Goal: Information Seeking & Learning: Learn about a topic

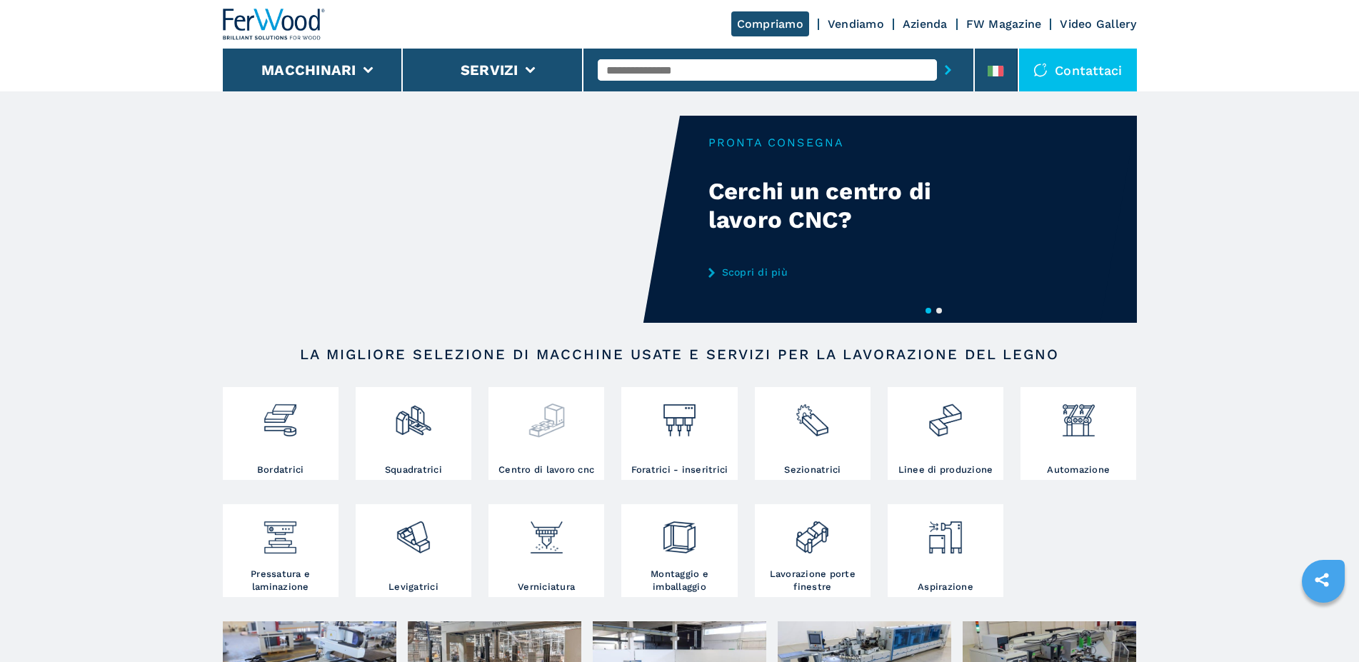
click at [526, 446] on div at bounding box center [546, 427] width 109 height 73
click at [559, 412] on img at bounding box center [547, 415] width 38 height 49
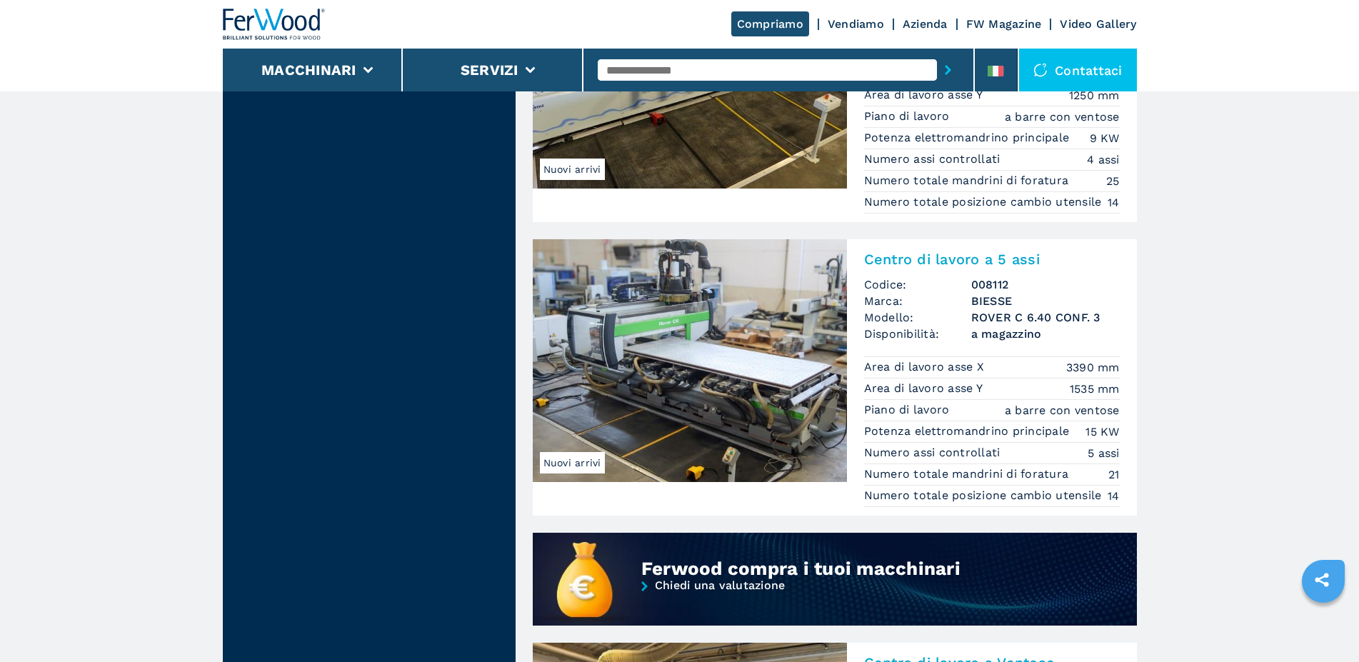
scroll to position [1020, 0]
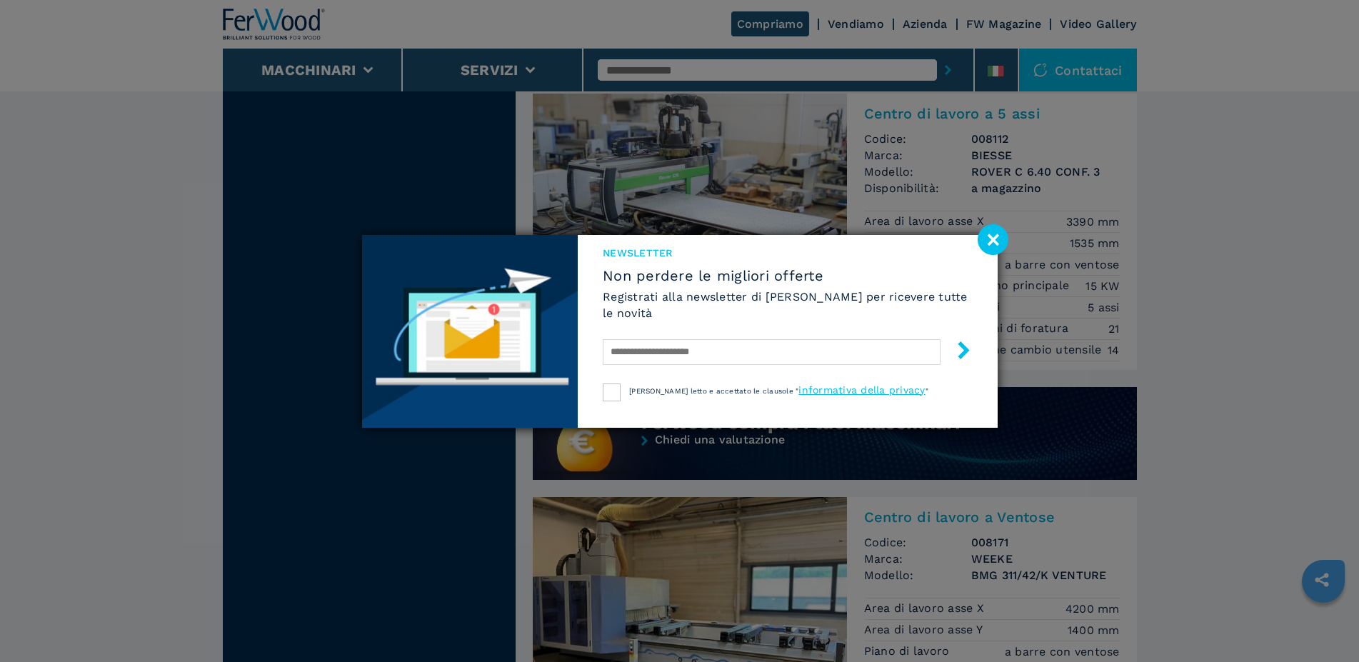
click at [1000, 236] on image at bounding box center [993, 239] width 31 height 31
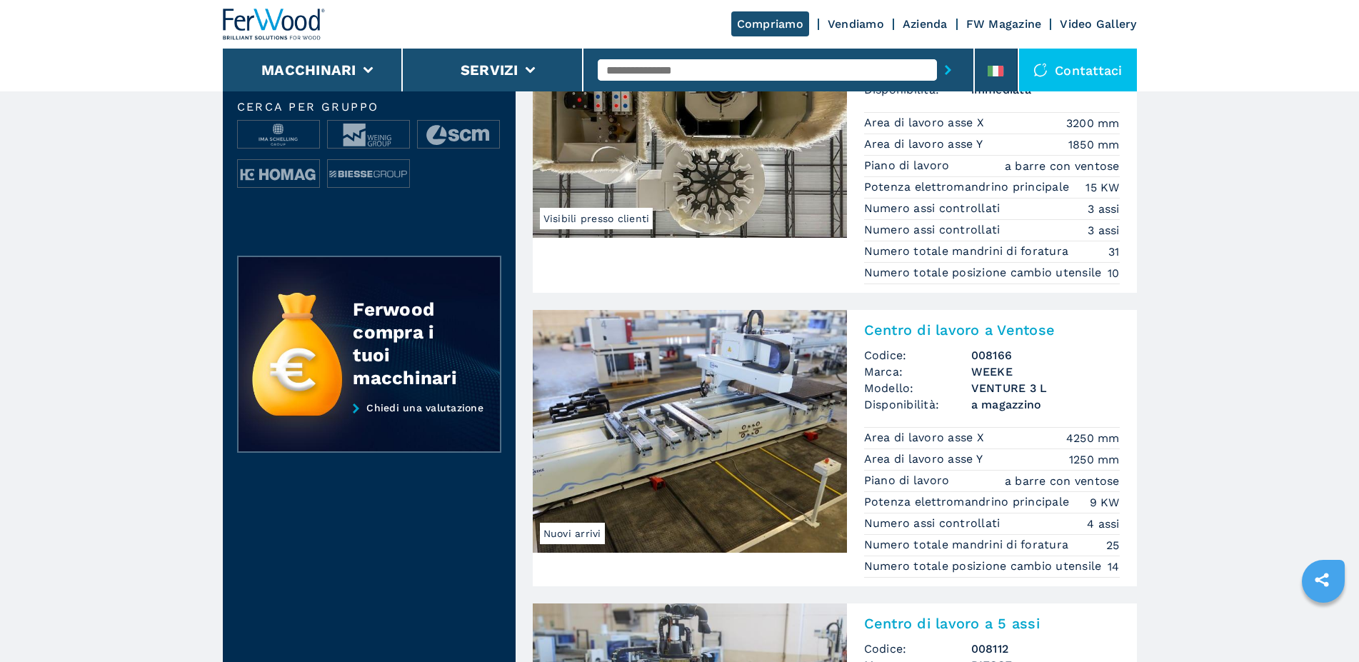
scroll to position [0, 0]
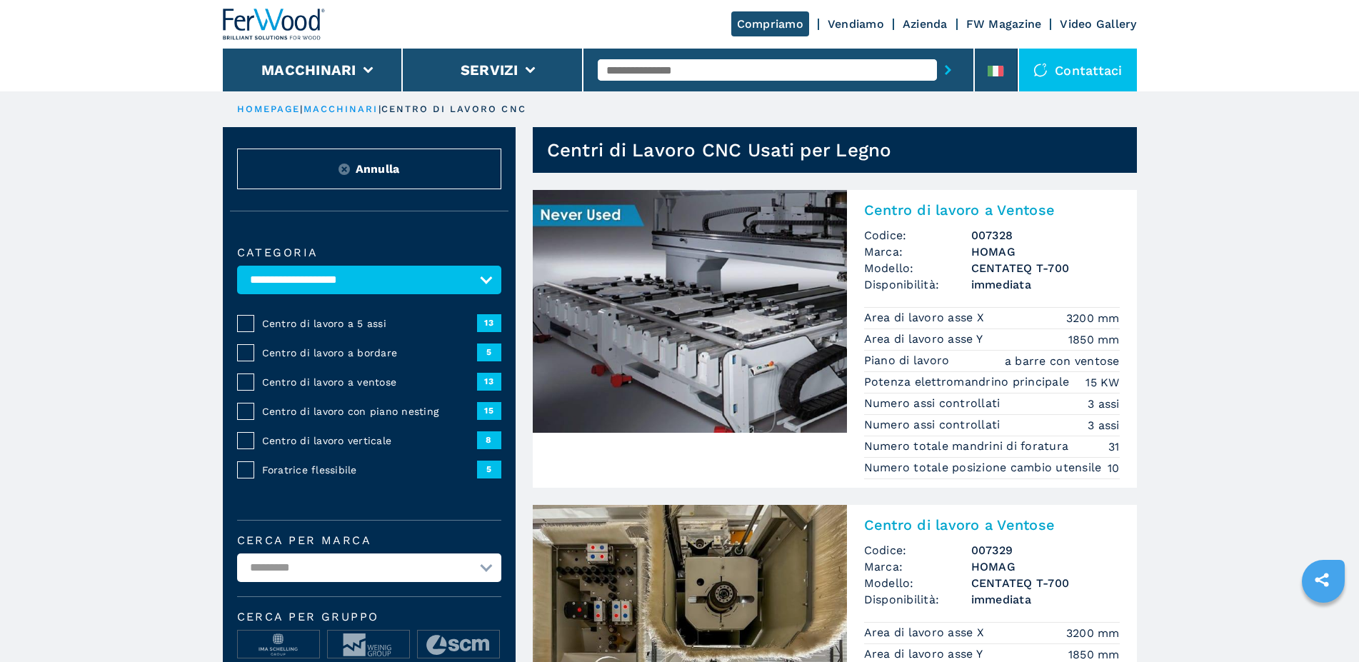
click at [237, 266] on select "**********" at bounding box center [369, 280] width 264 height 29
click at [344, 294] on select "**********" at bounding box center [369, 280] width 264 height 29
click at [339, 331] on span "Centro di lavoro a 5 assi" at bounding box center [369, 323] width 215 height 14
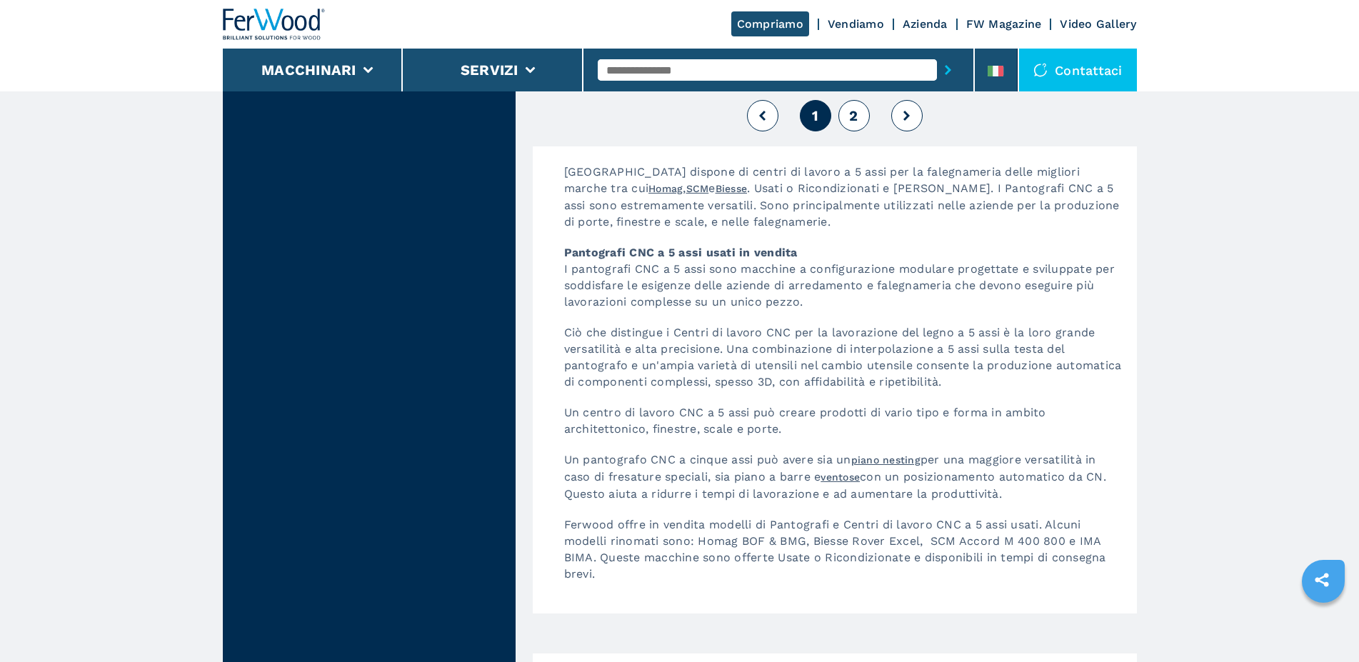
scroll to position [3424, 0]
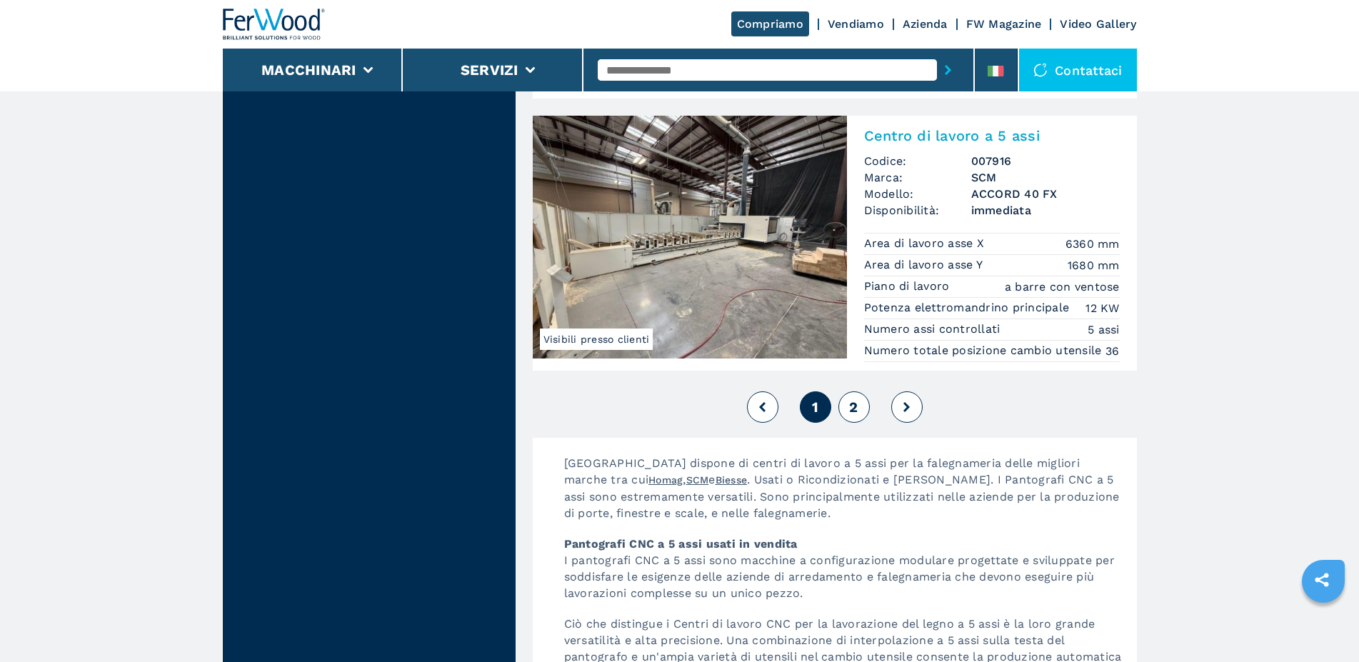
click at [853, 416] on span "2" at bounding box center [853, 407] width 9 height 17
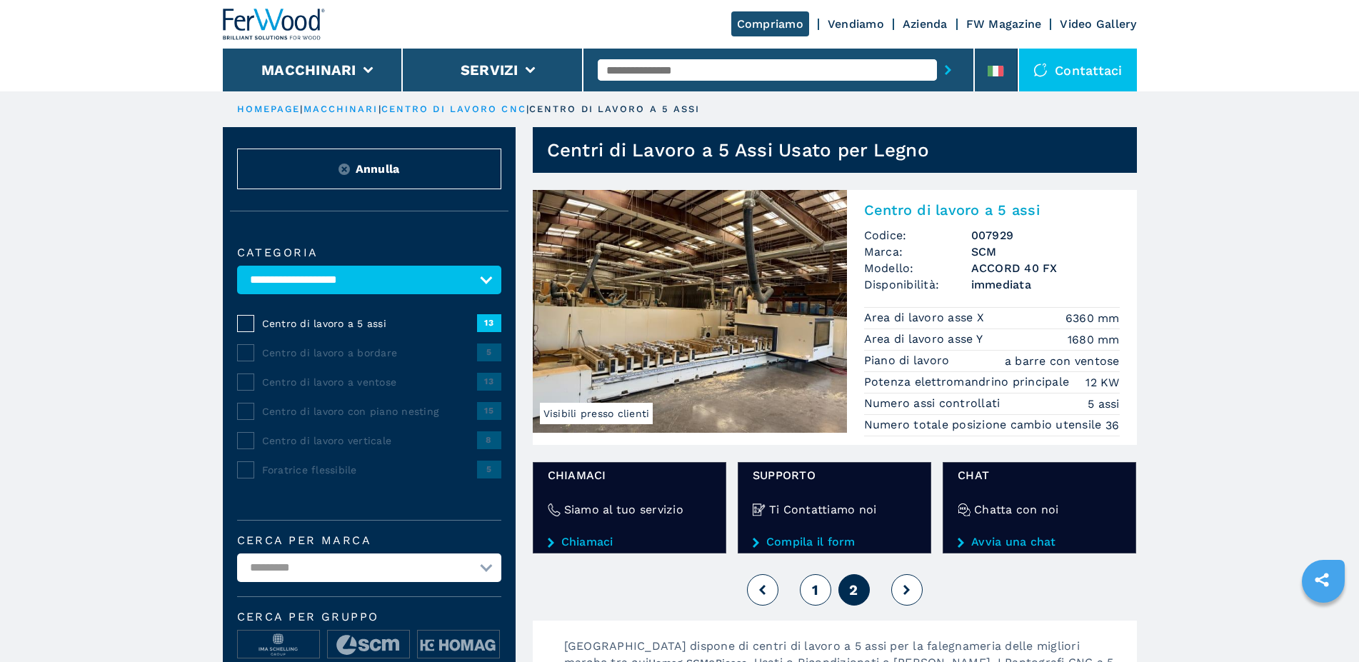
click at [818, 599] on span "1" at bounding box center [815, 589] width 6 height 17
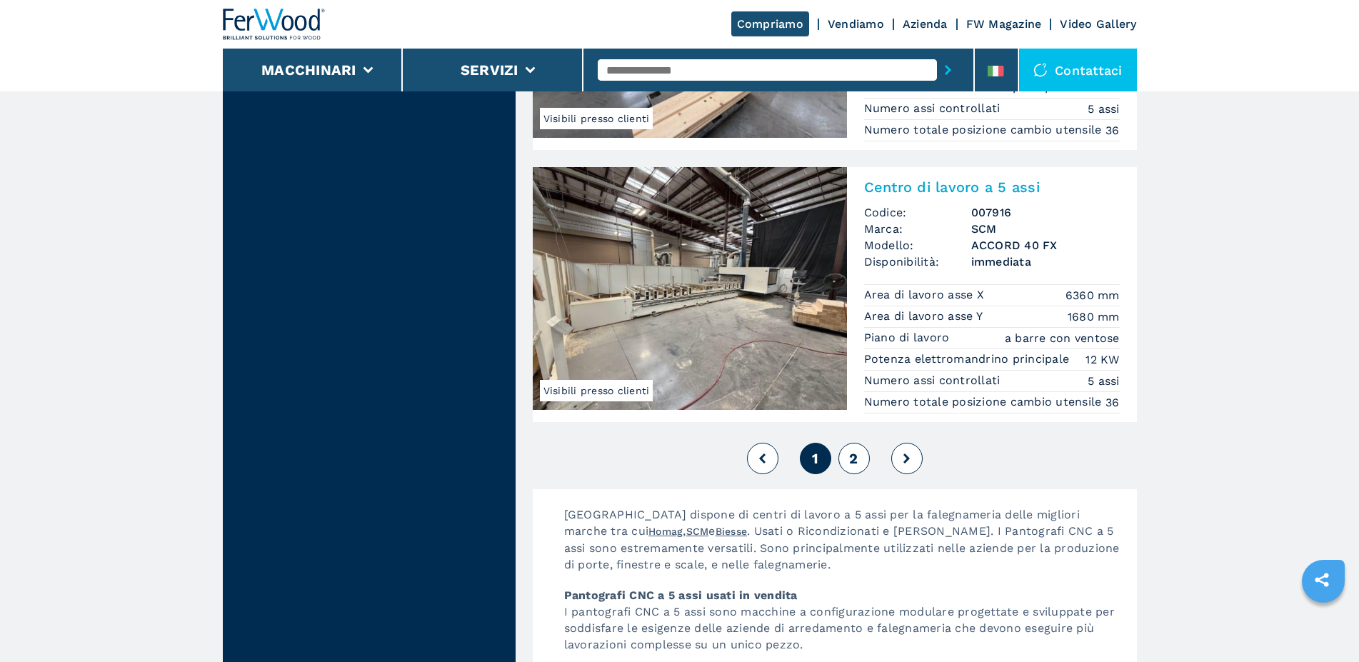
scroll to position [3227, 0]
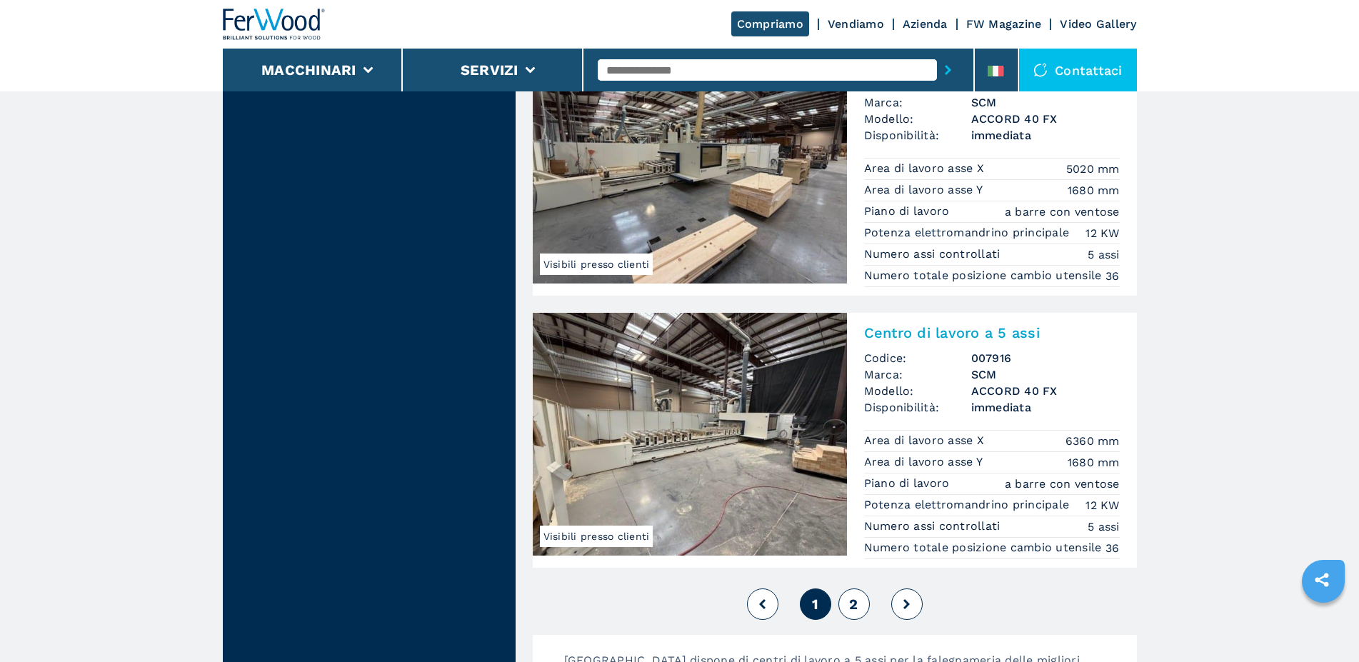
click at [642, 236] on img at bounding box center [690, 162] width 314 height 243
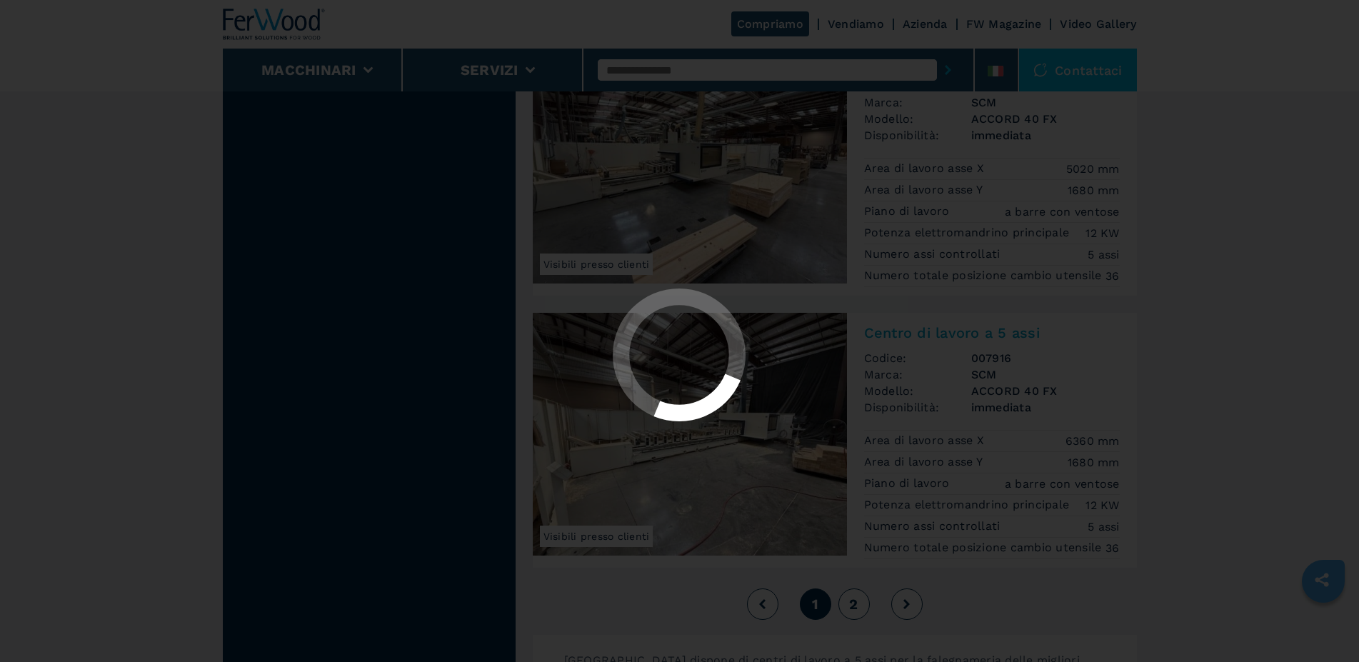
scroll to position [0, 0]
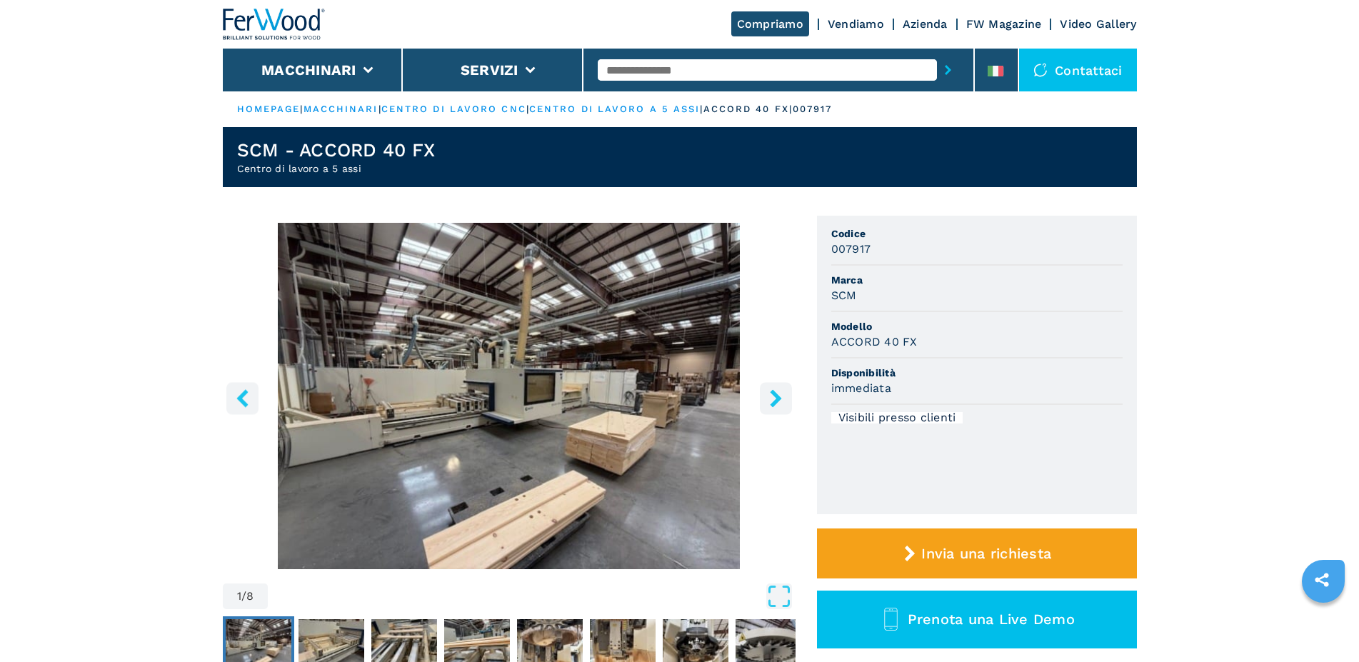
click at [773, 404] on icon "right-button" at bounding box center [775, 398] width 11 height 18
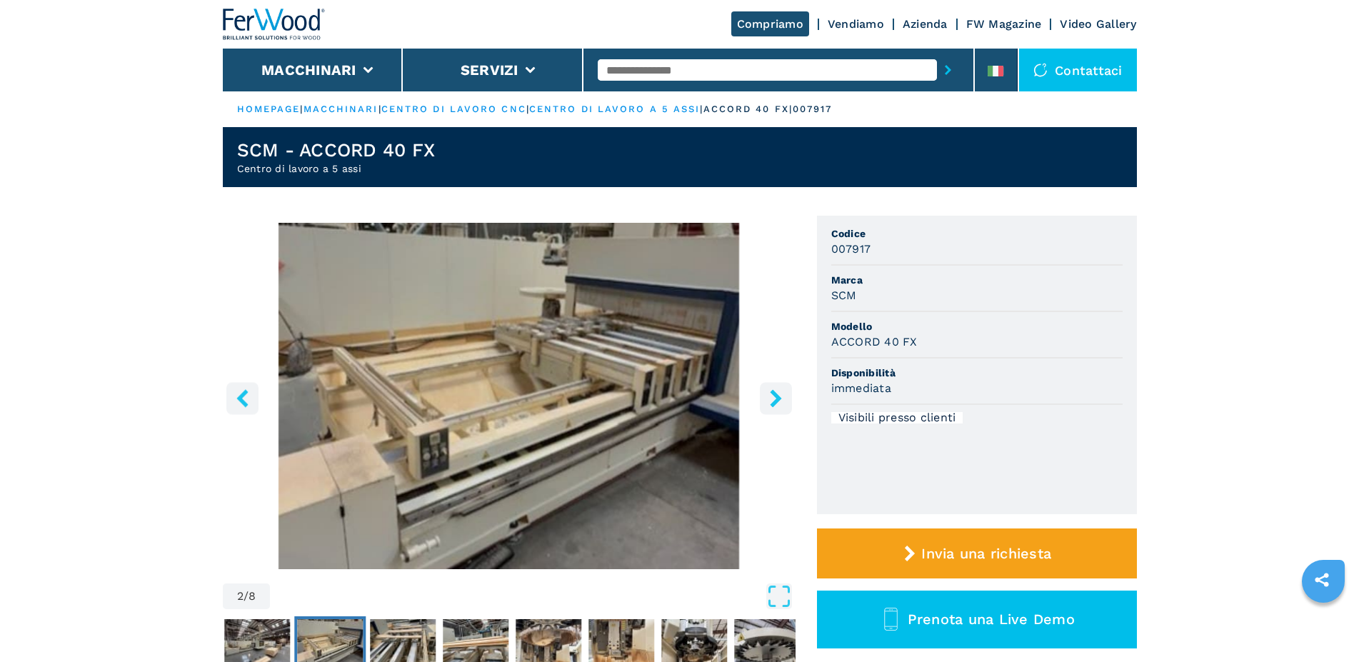
click at [773, 404] on icon "right-button" at bounding box center [775, 398] width 11 height 18
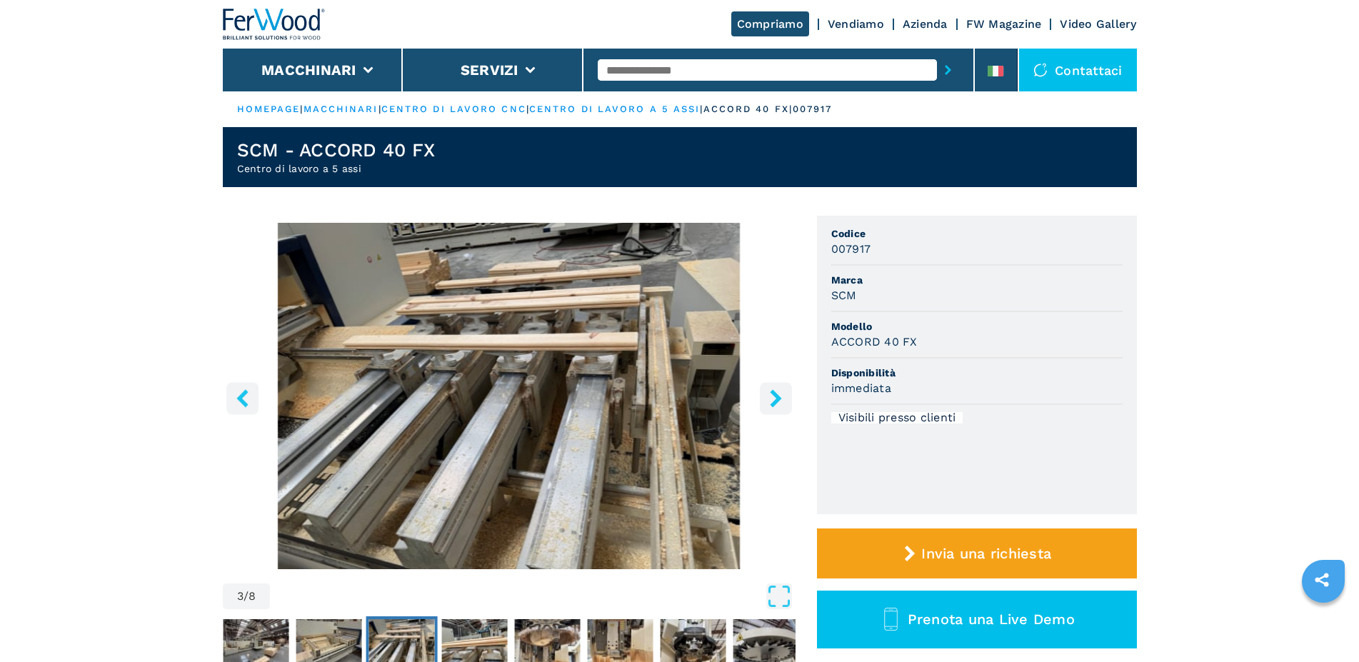
click at [773, 404] on icon "right-button" at bounding box center [775, 398] width 11 height 18
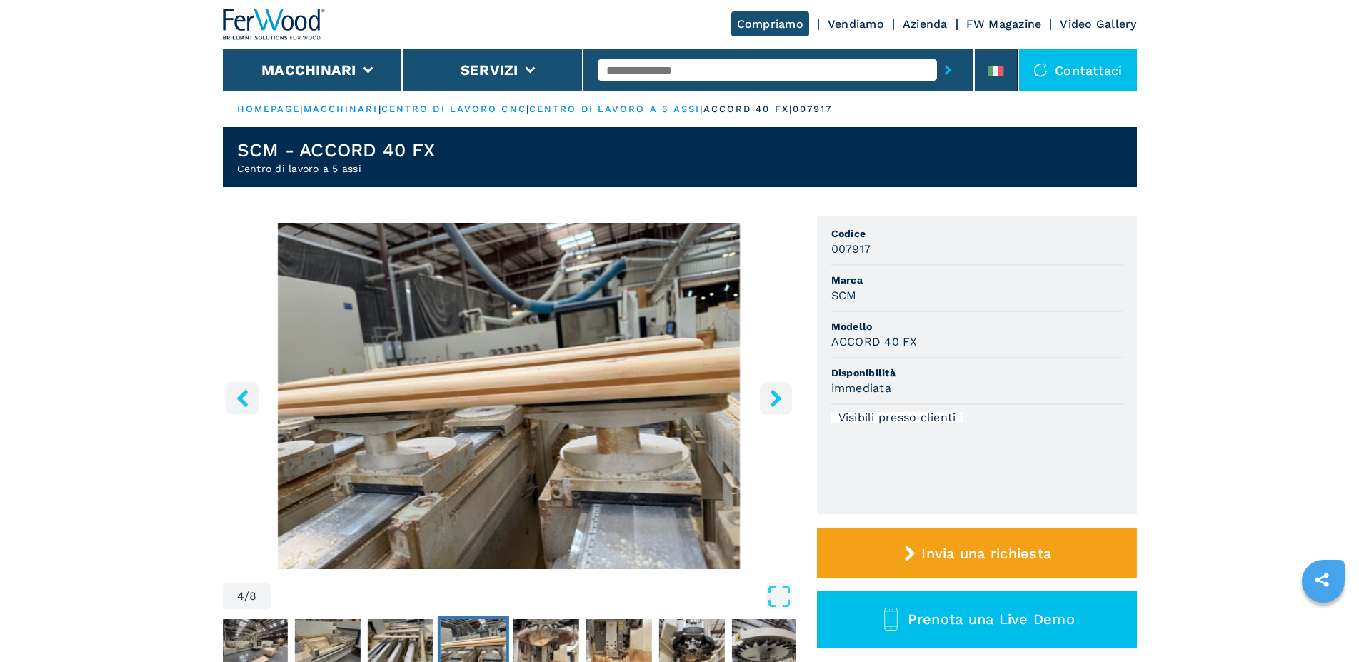
click at [773, 404] on icon "right-button" at bounding box center [775, 398] width 11 height 18
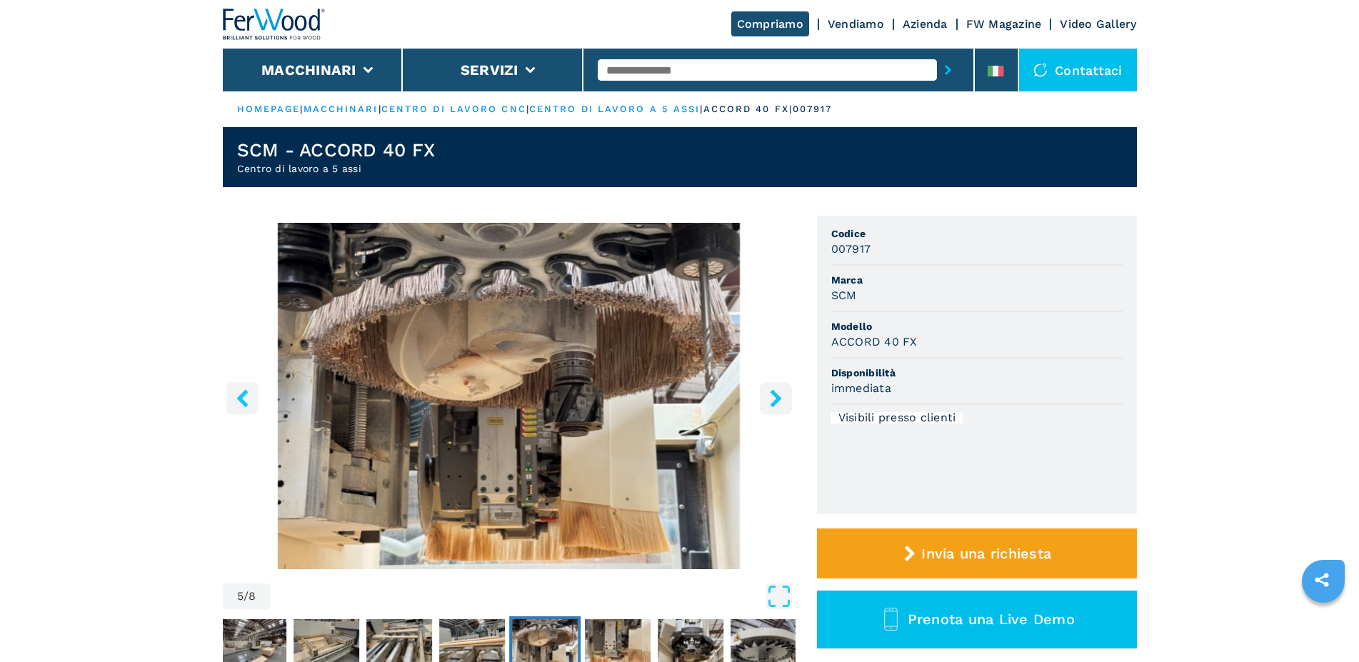
click at [773, 404] on icon "right-button" at bounding box center [775, 398] width 11 height 18
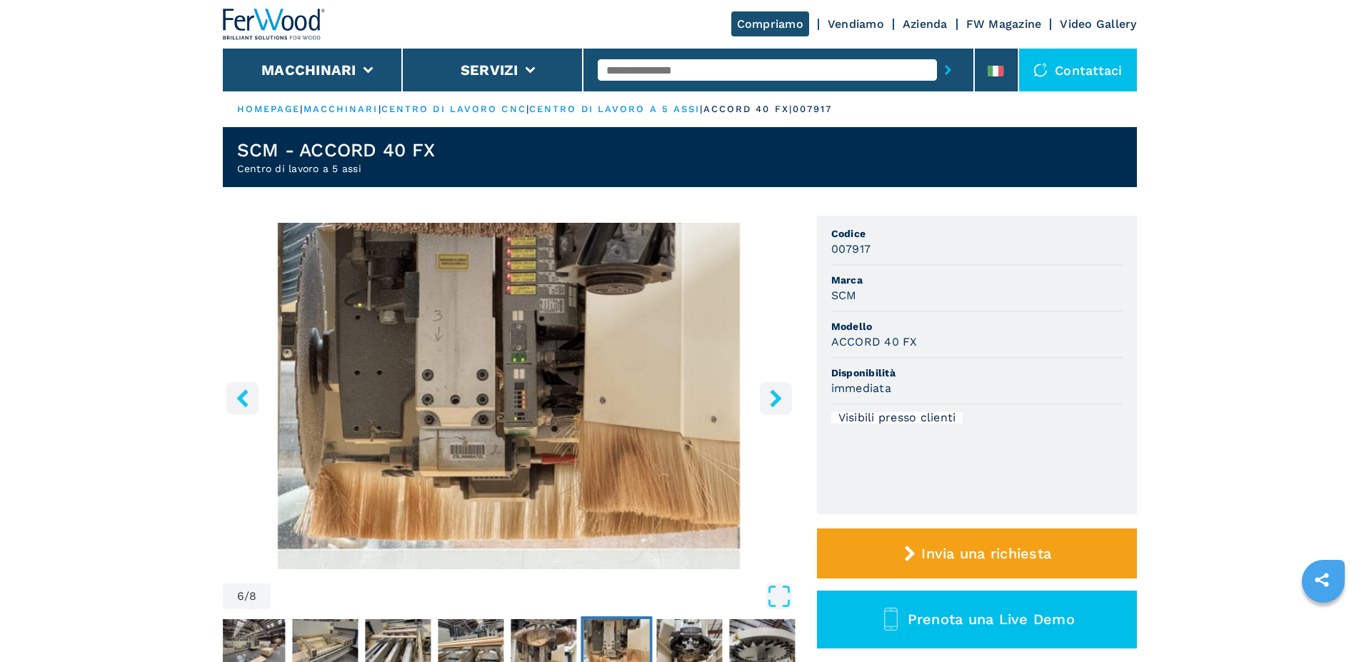
click at [773, 404] on icon "right-button" at bounding box center [775, 398] width 11 height 18
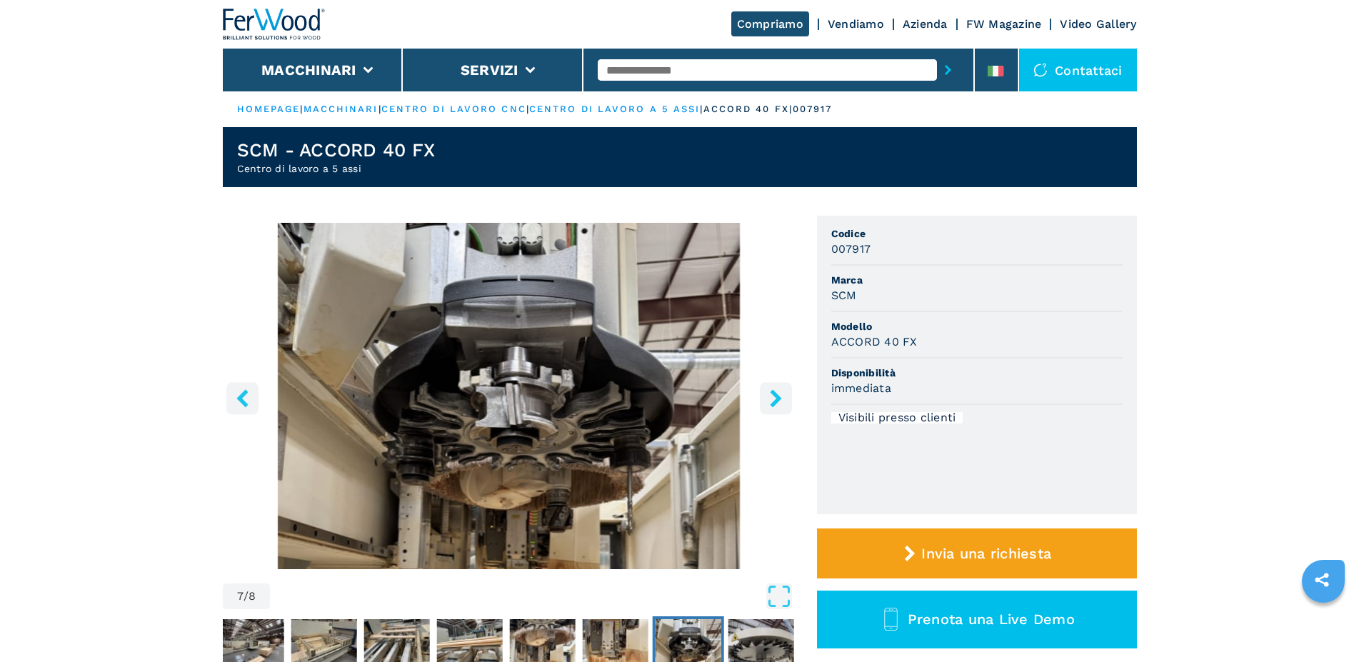
click at [773, 404] on icon "right-button" at bounding box center [775, 398] width 11 height 18
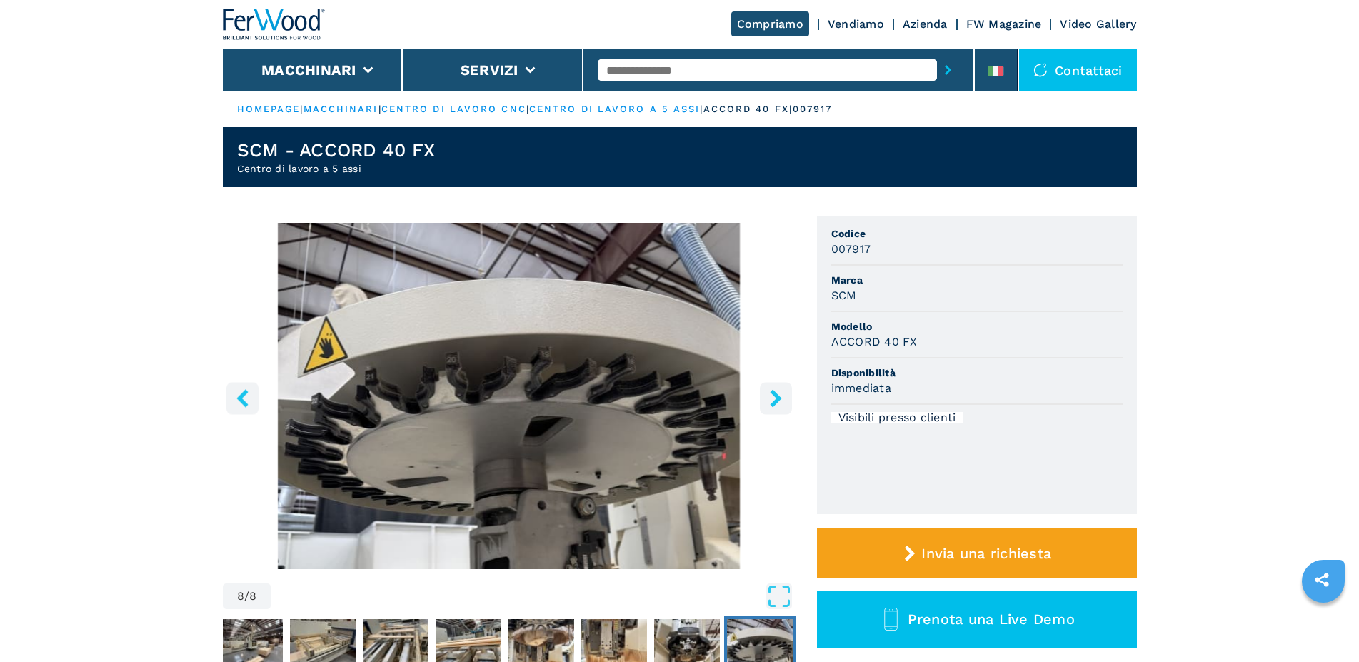
click at [773, 404] on icon "right-button" at bounding box center [775, 398] width 11 height 18
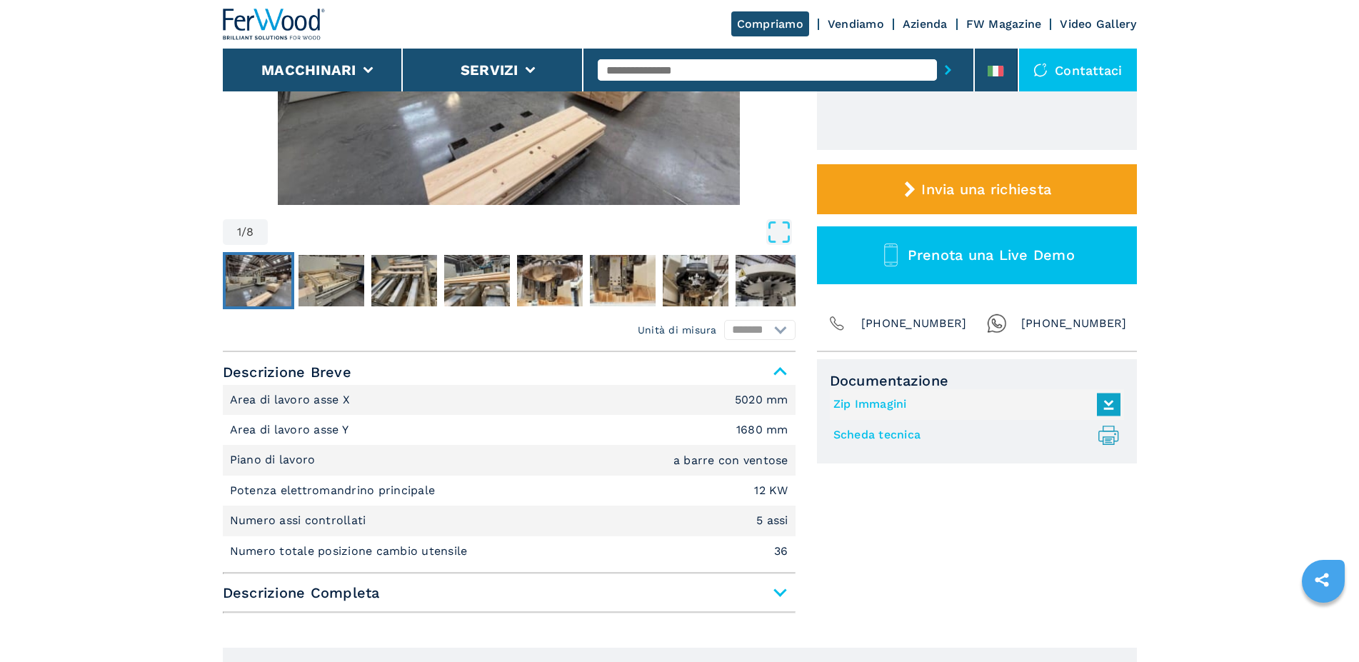
scroll to position [437, 0]
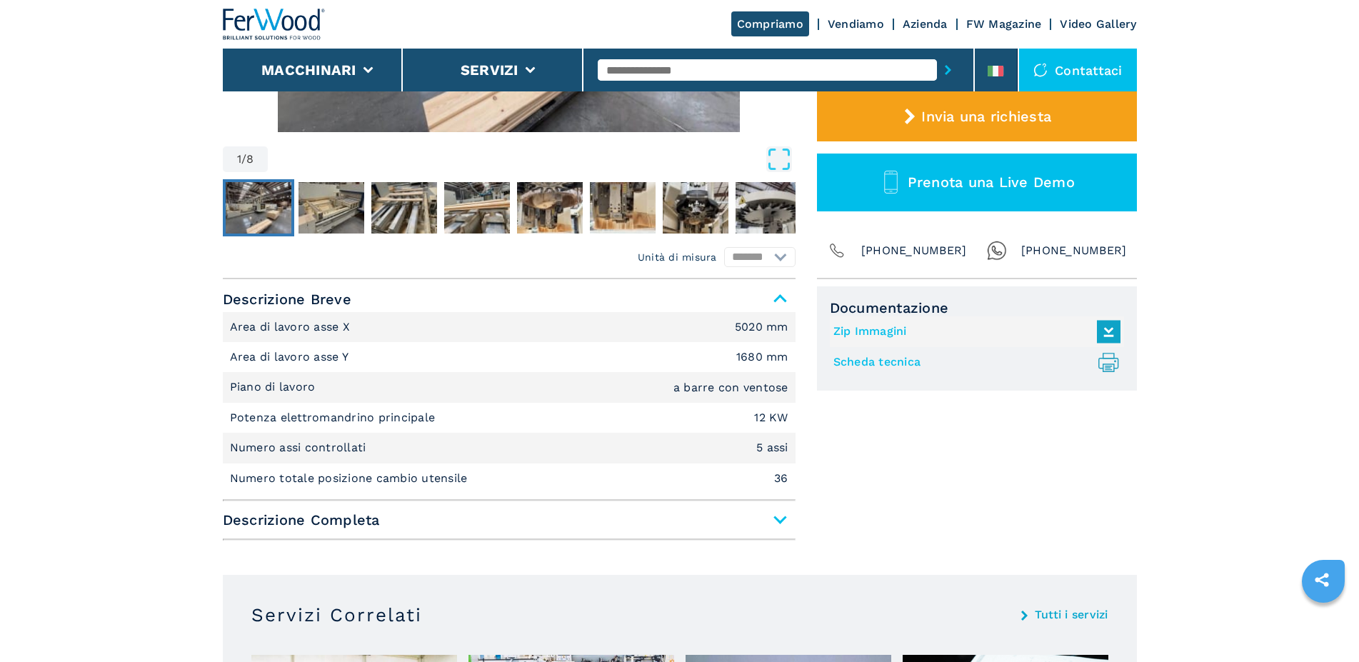
click at [779, 519] on span "Descrizione Completa" at bounding box center [509, 520] width 573 height 26
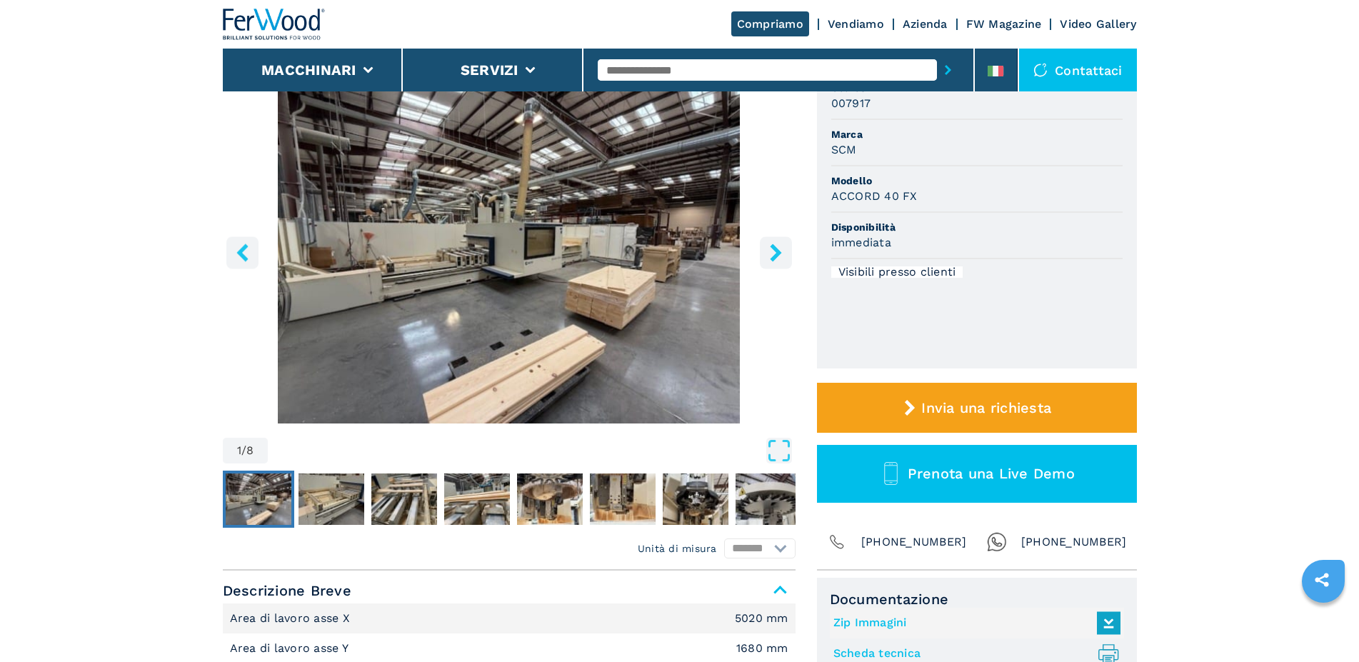
scroll to position [0, 0]
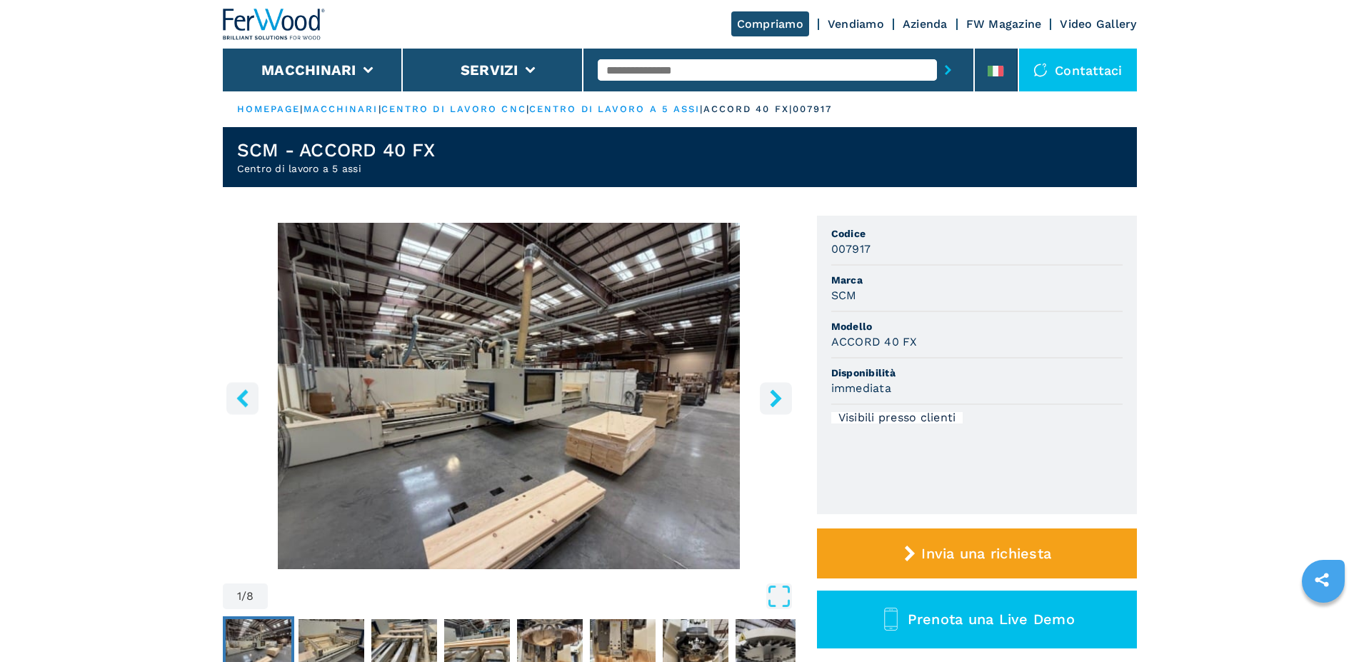
click at [283, 20] on img at bounding box center [274, 24] width 103 height 31
